Goal: Communication & Community: Share content

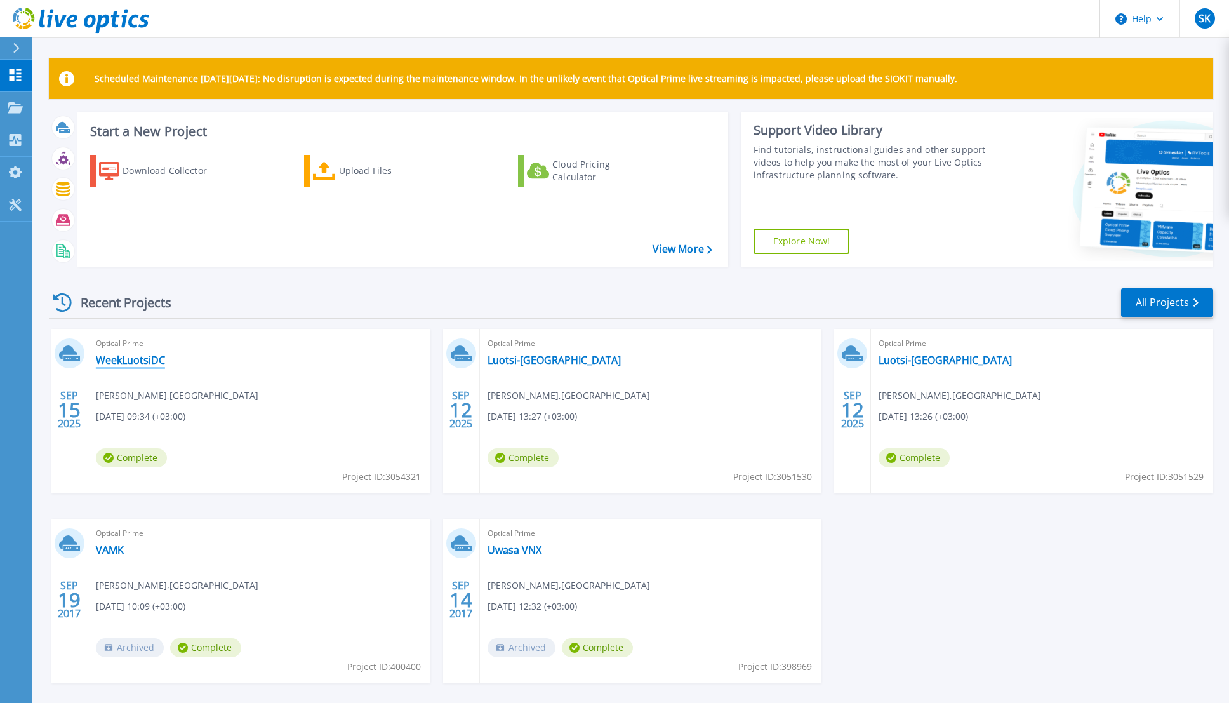
click at [140, 357] on link "WeekLuotsiDC" at bounding box center [130, 360] width 69 height 13
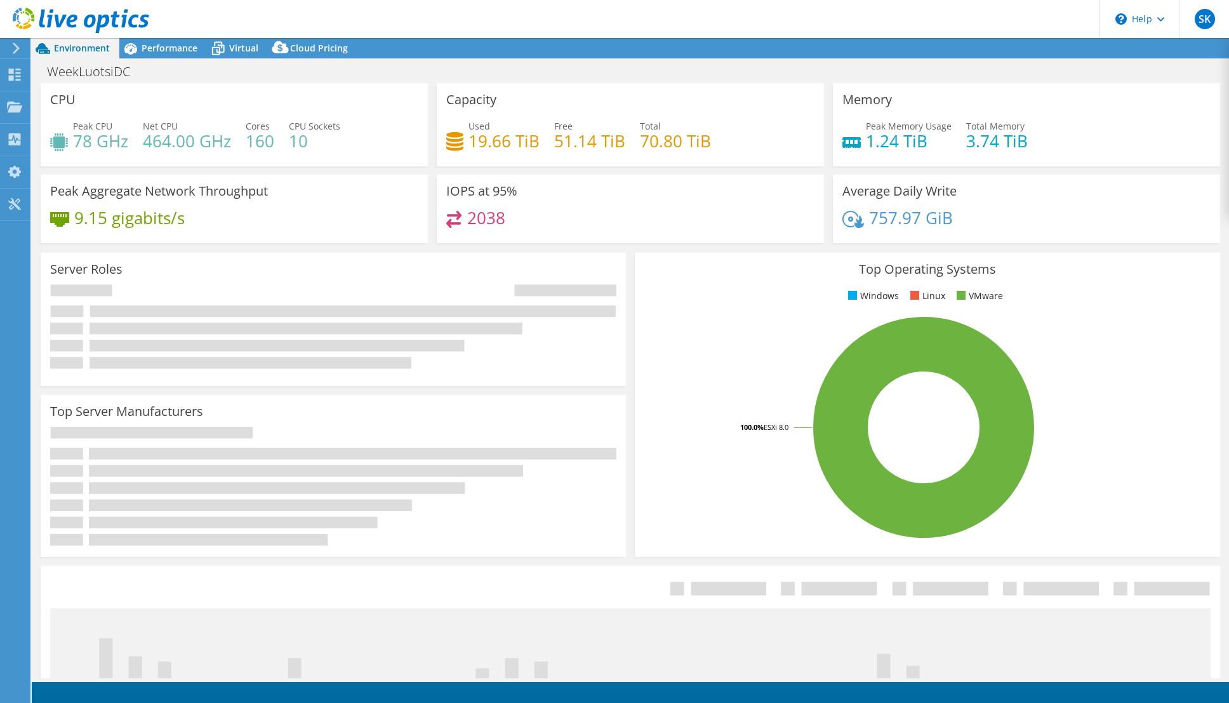
select select "USD"
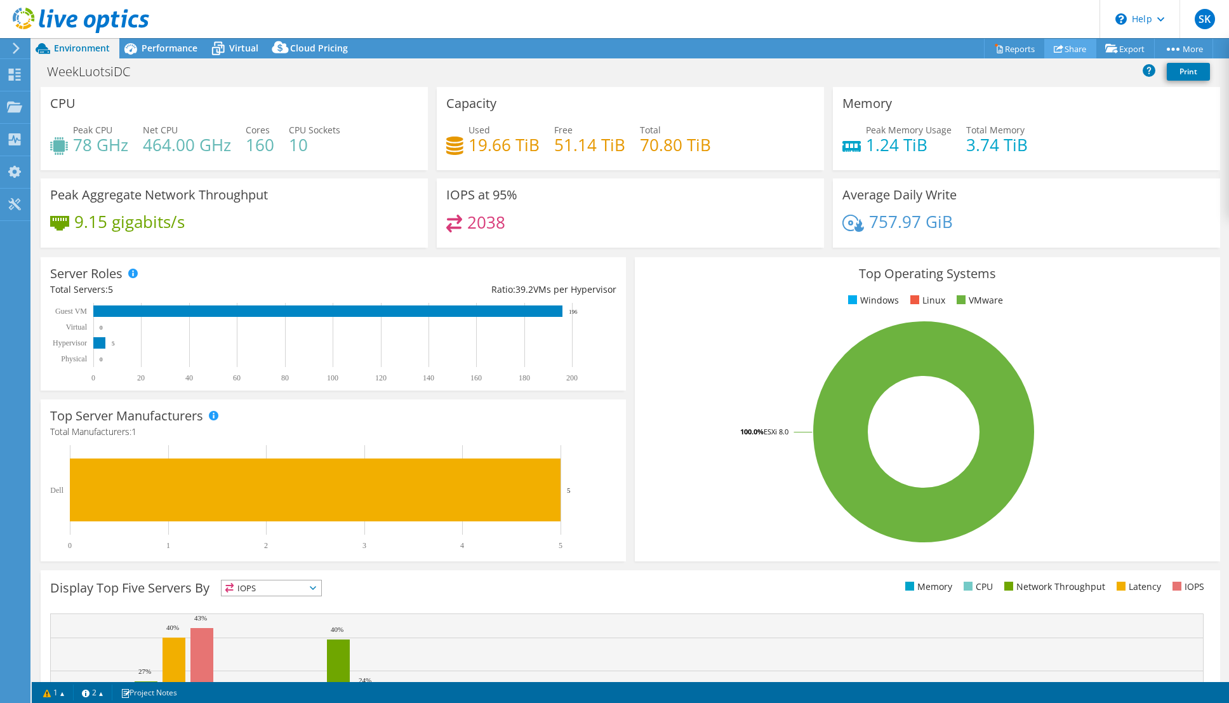
click at [1068, 48] on link "Share" at bounding box center [1070, 49] width 52 height 20
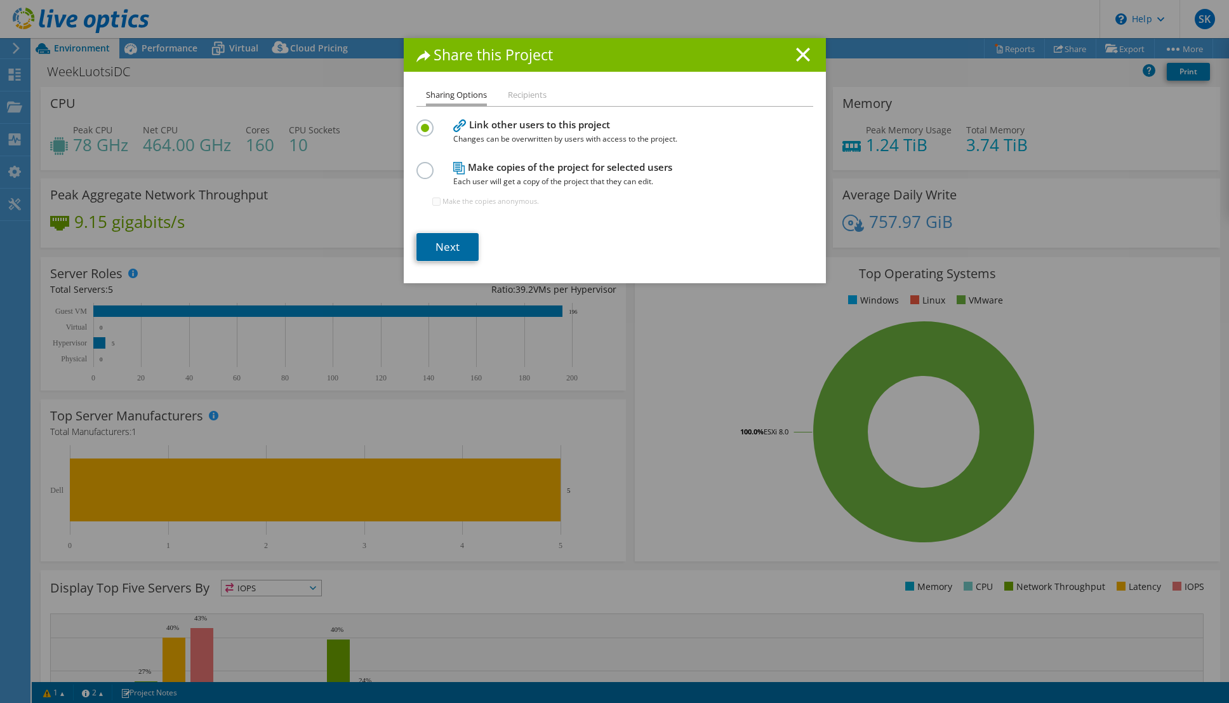
click at [460, 253] on link "Next" at bounding box center [447, 247] width 62 height 28
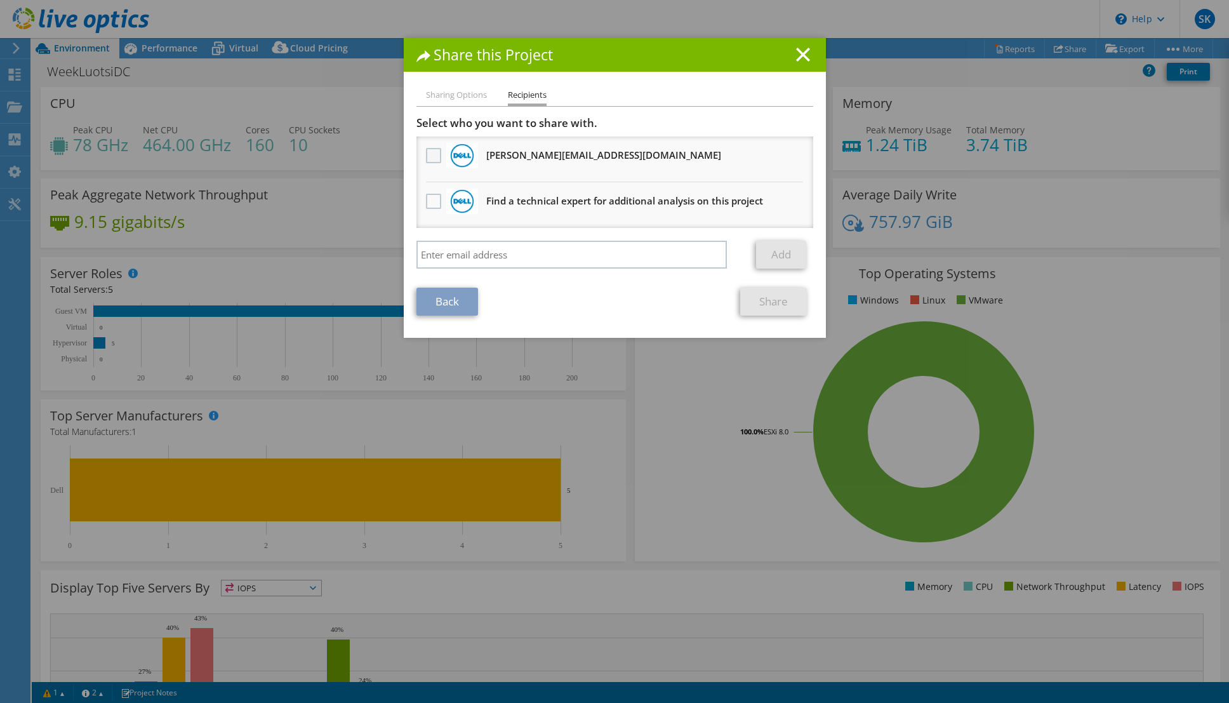
click at [435, 154] on label at bounding box center [435, 155] width 18 height 15
click at [0, 0] on input "checkbox" at bounding box center [0, 0] width 0 height 0
click at [774, 305] on link "Share" at bounding box center [773, 302] width 67 height 28
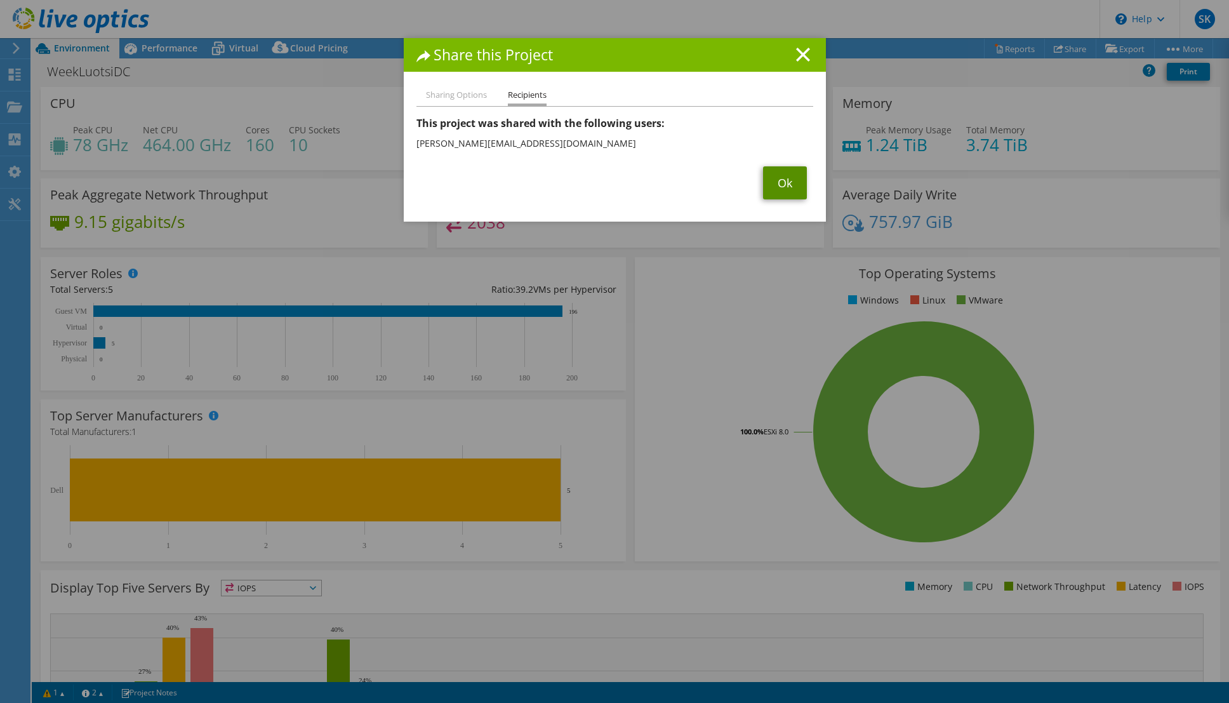
click at [777, 177] on link "Ok" at bounding box center [785, 182] width 44 height 33
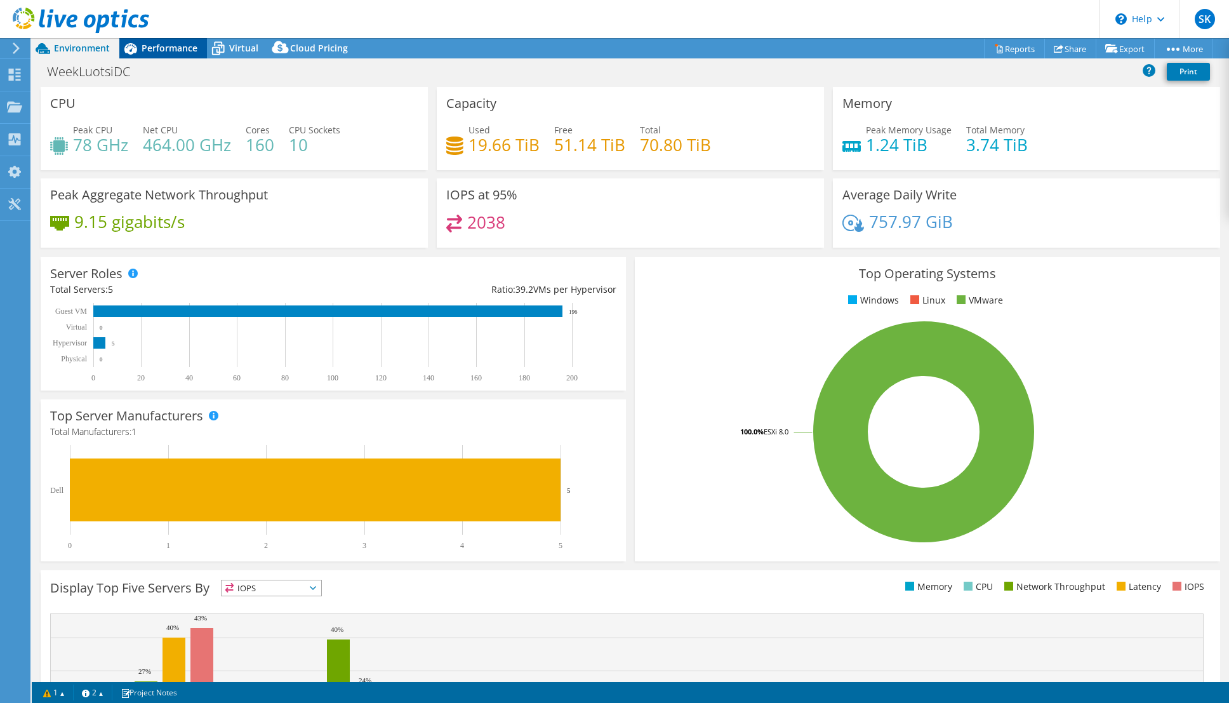
click at [149, 47] on span "Performance" at bounding box center [170, 48] width 56 height 12
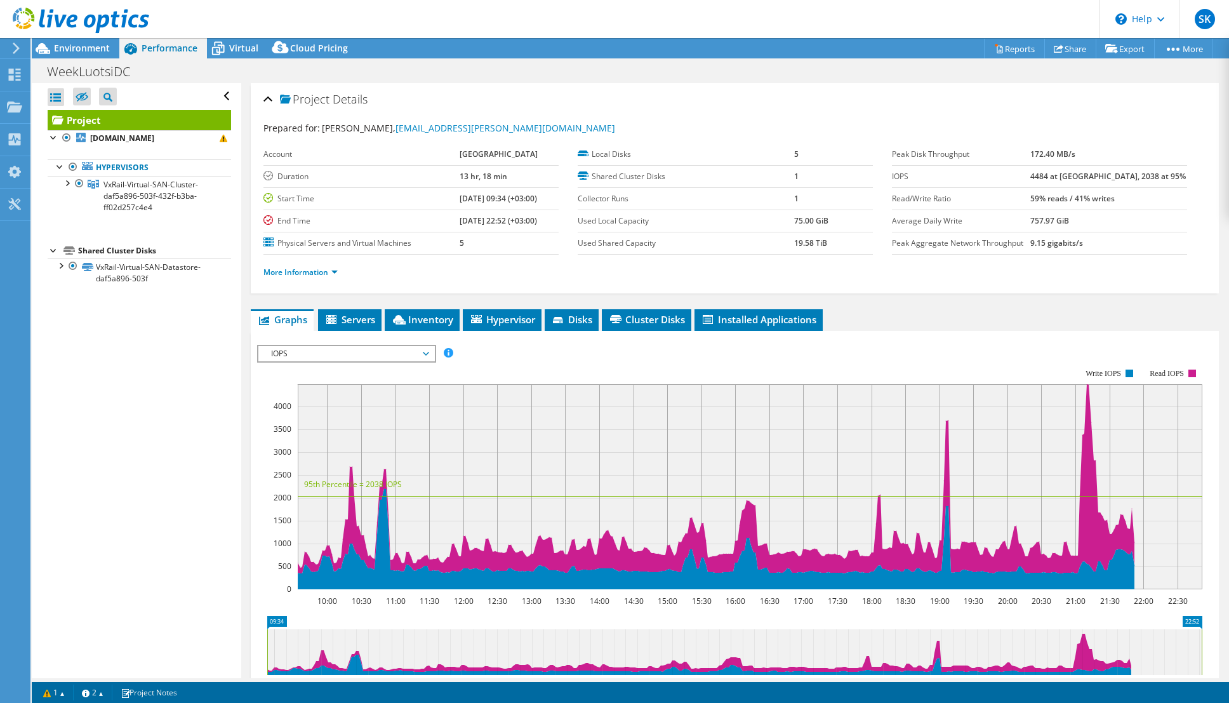
scroll to position [145, 0]
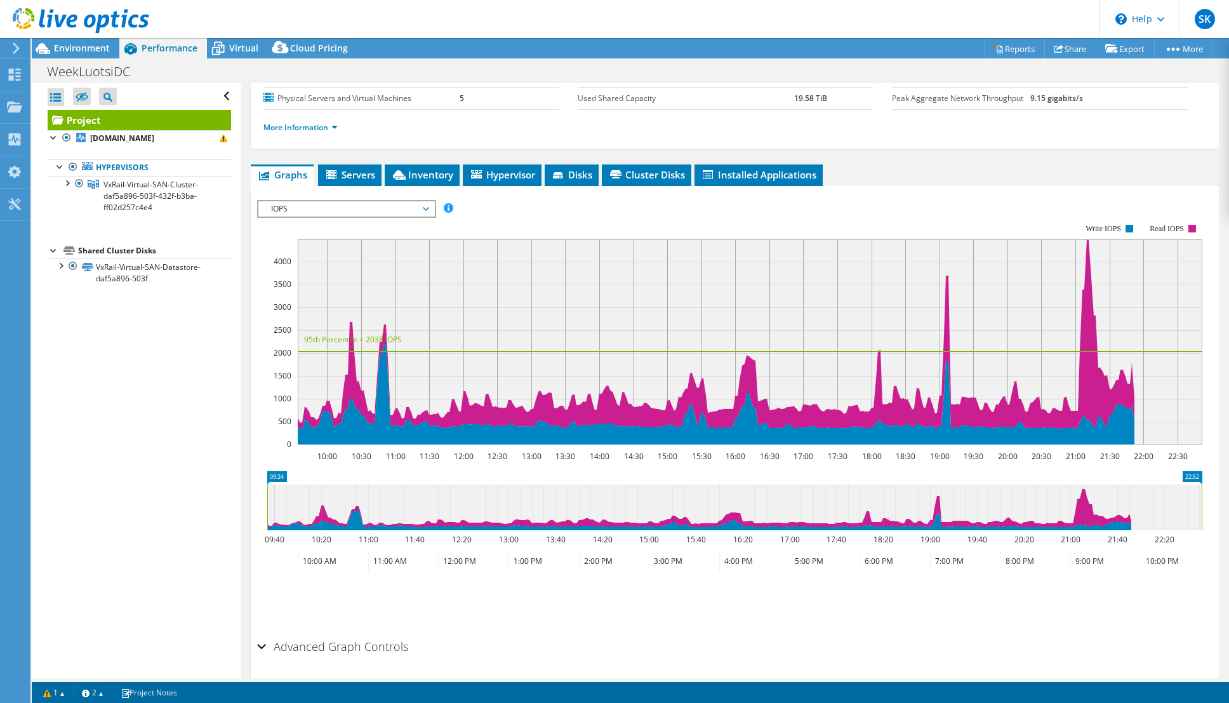
click at [373, 175] on span "Servers" at bounding box center [349, 174] width 51 height 13
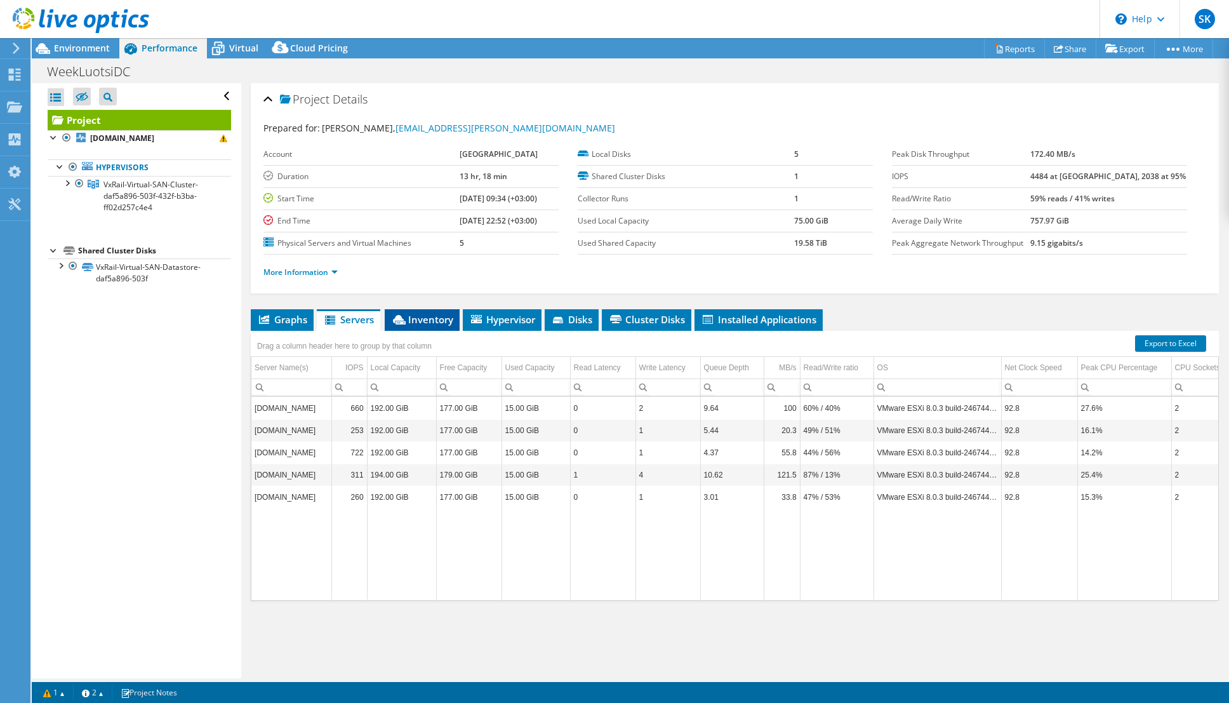
click at [442, 317] on span "Inventory" at bounding box center [422, 319] width 62 height 13
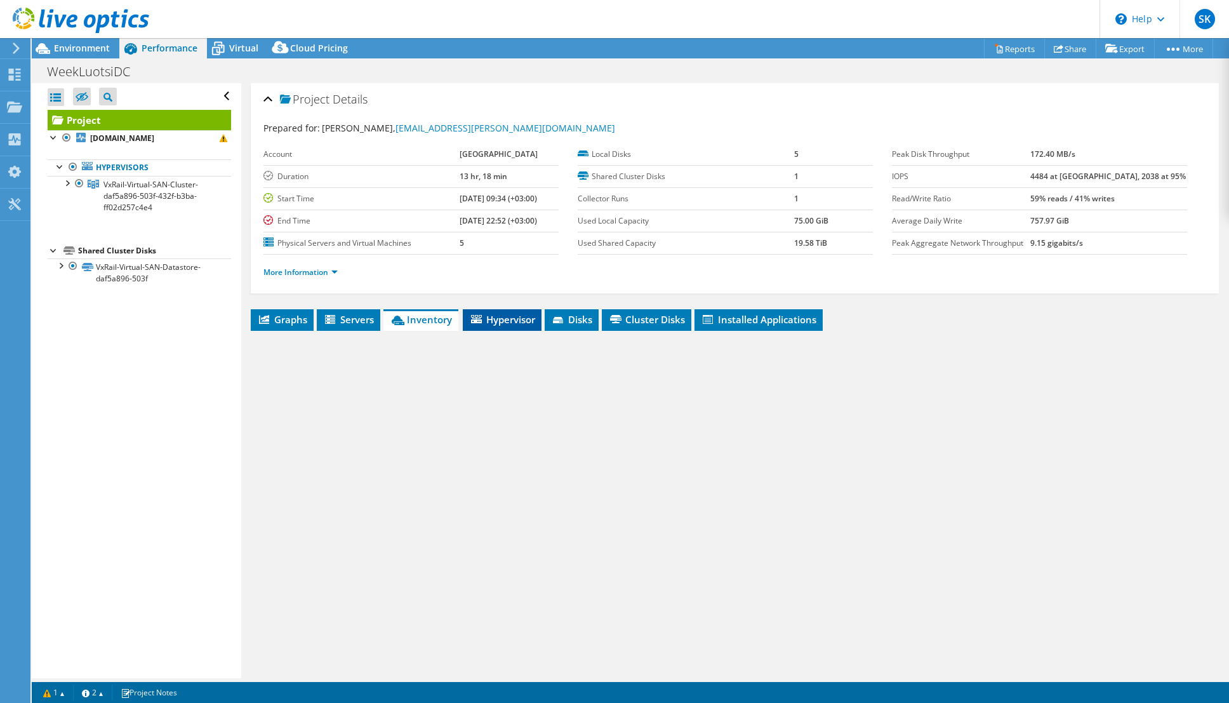
click at [485, 318] on span "Hypervisor" at bounding box center [502, 319] width 66 height 13
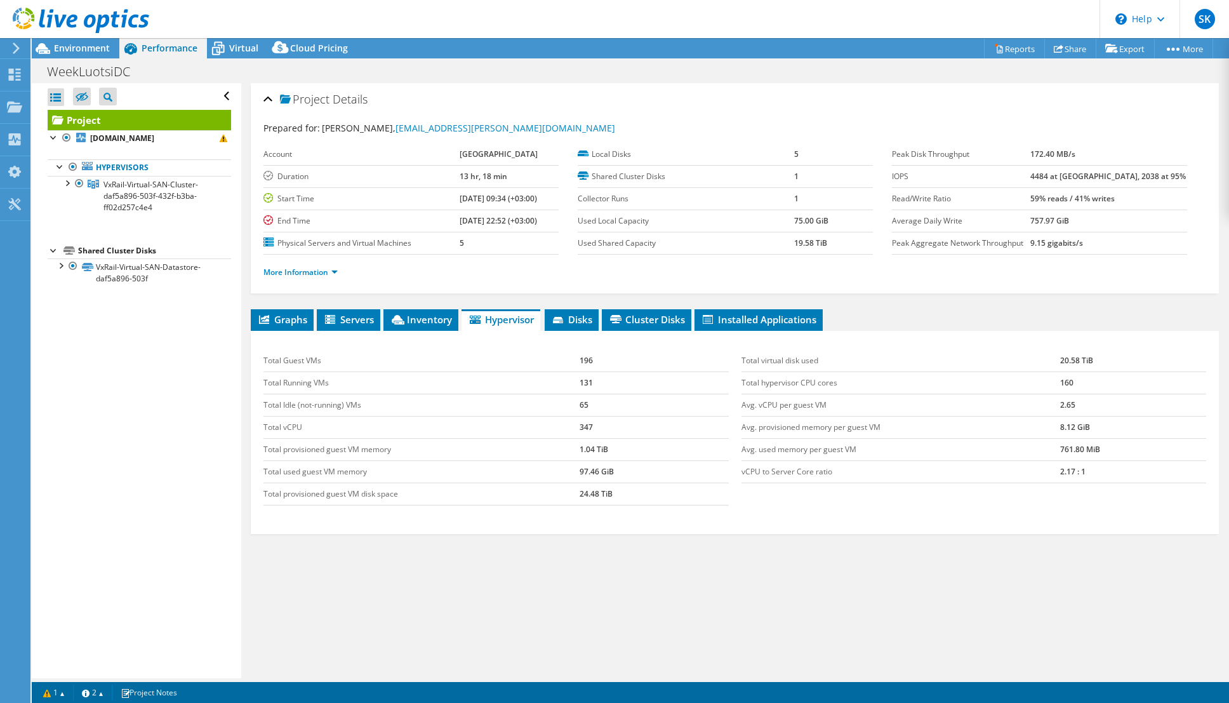
click at [494, 318] on span "Hypervisor" at bounding box center [501, 319] width 66 height 13
click at [301, 314] on span "Graphs" at bounding box center [282, 319] width 50 height 13
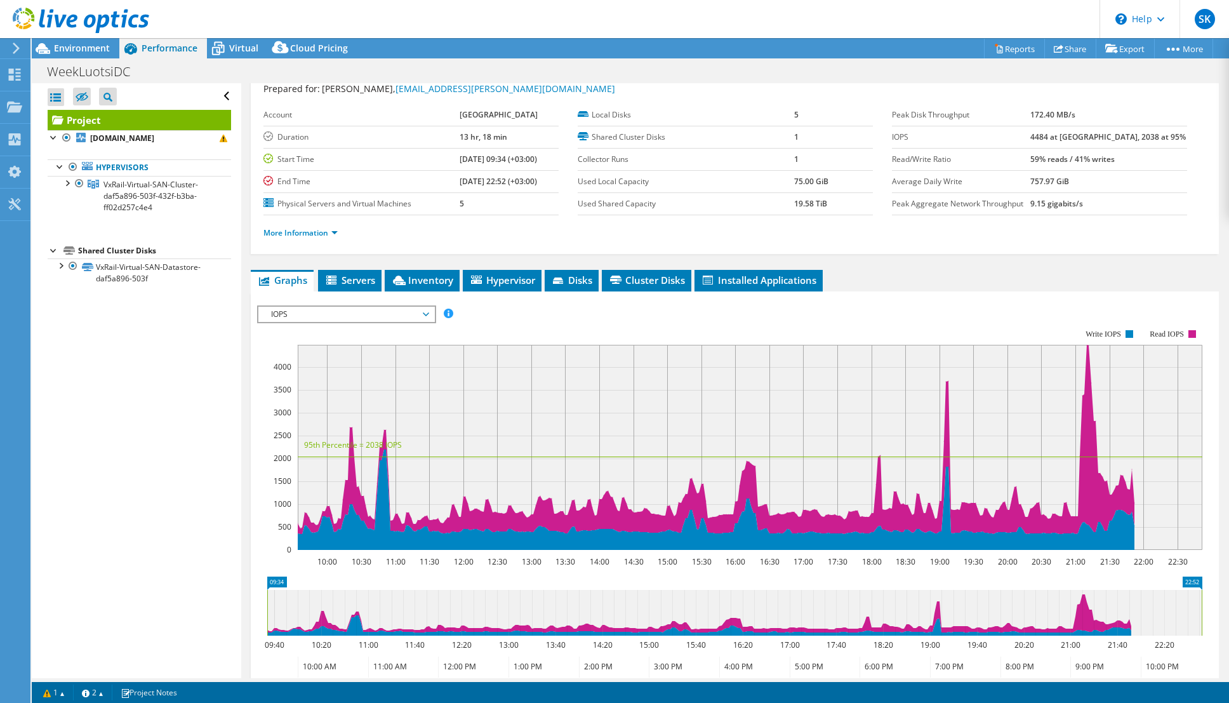
scroll to position [63, 0]
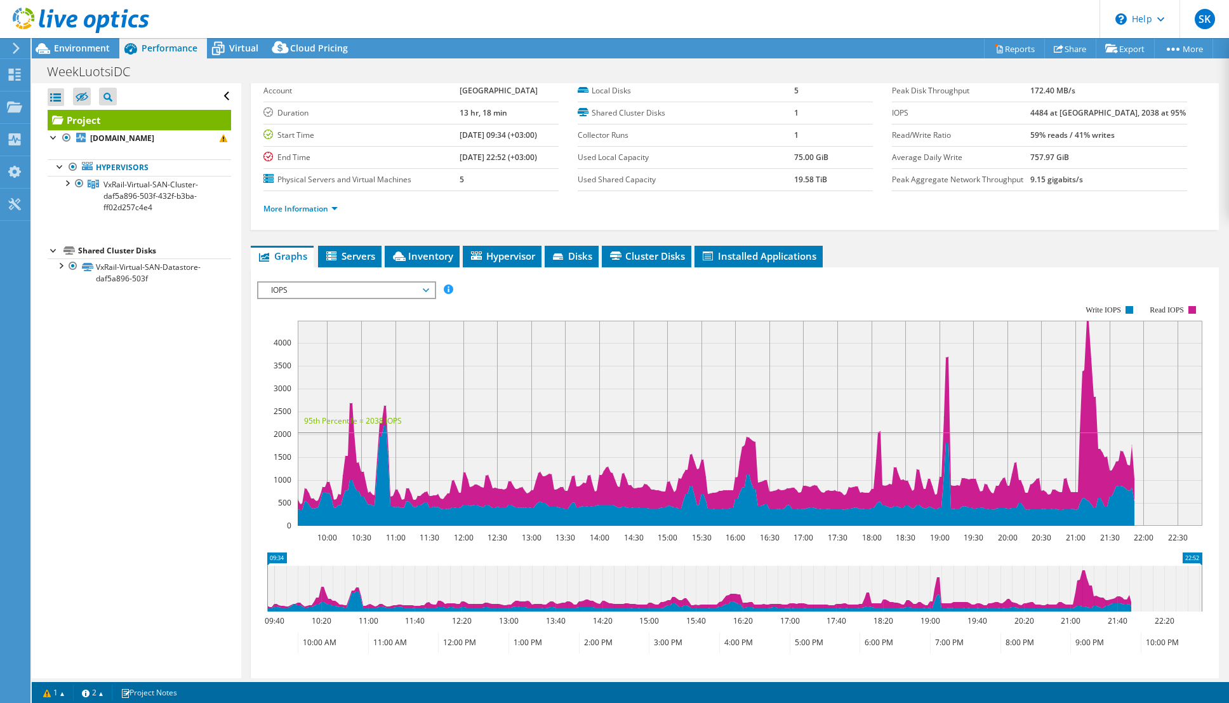
click at [421, 294] on span "IOPS" at bounding box center [346, 289] width 163 height 15
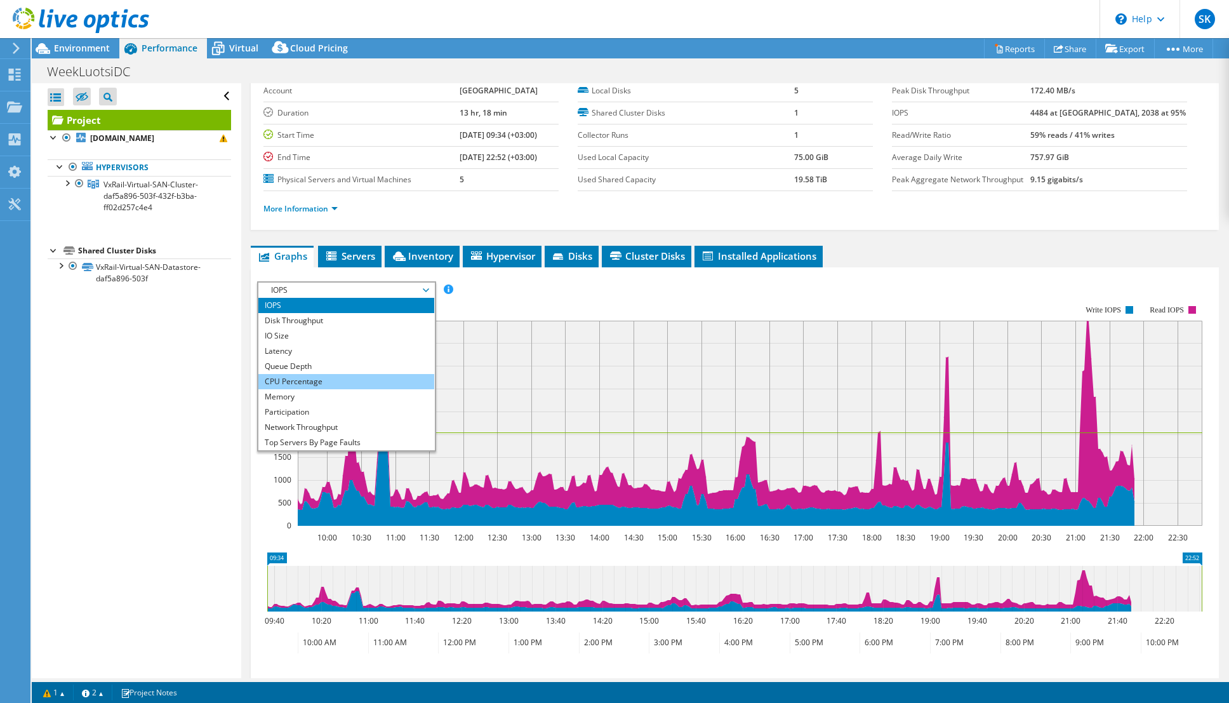
click at [357, 378] on li "CPU Percentage" at bounding box center [346, 381] width 176 height 15
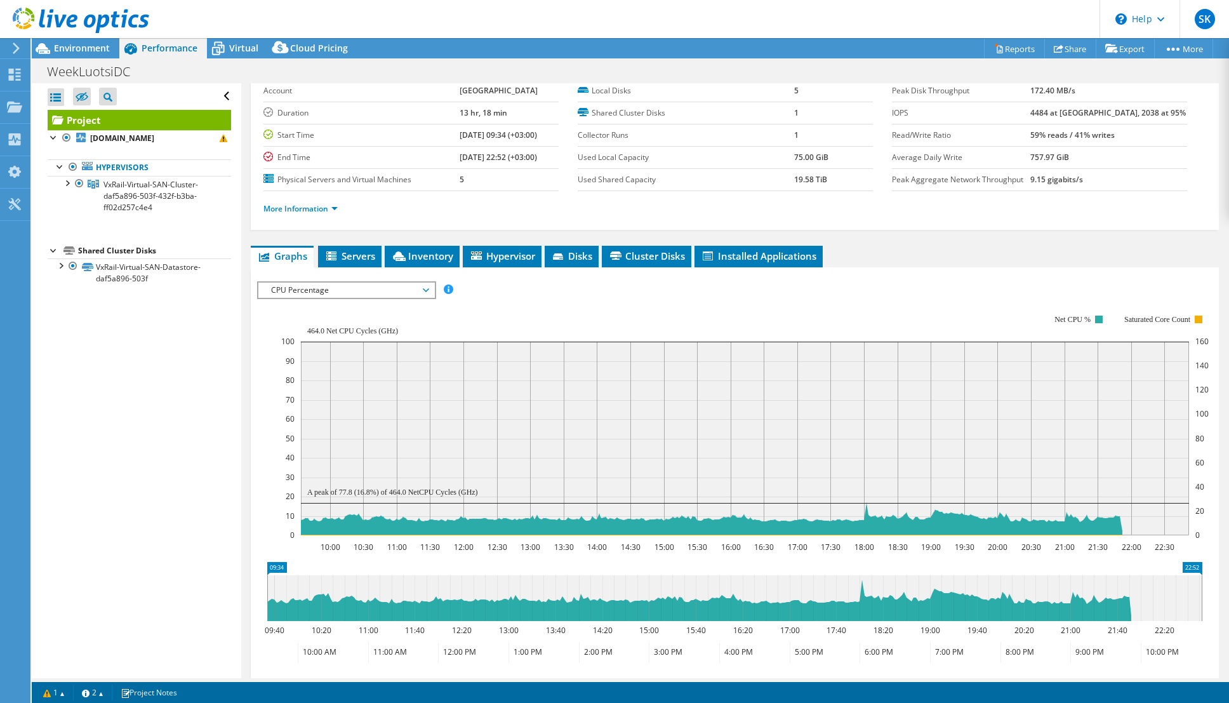
click at [385, 290] on span "CPU Percentage" at bounding box center [346, 289] width 163 height 15
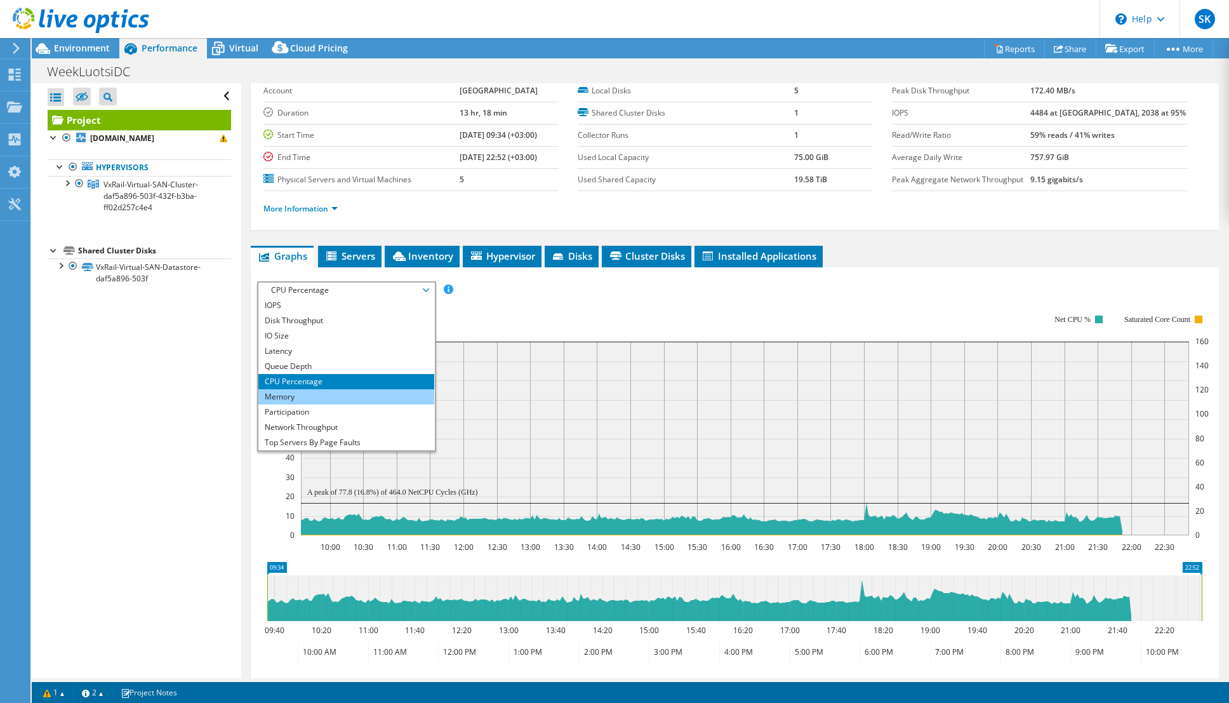
click at [348, 396] on li "Memory" at bounding box center [346, 396] width 176 height 15
